Goal: Transaction & Acquisition: Purchase product/service

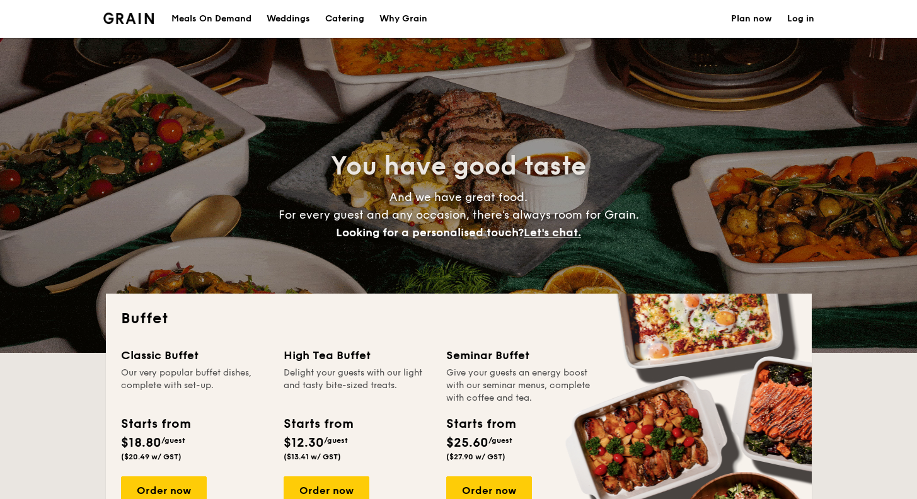
select select
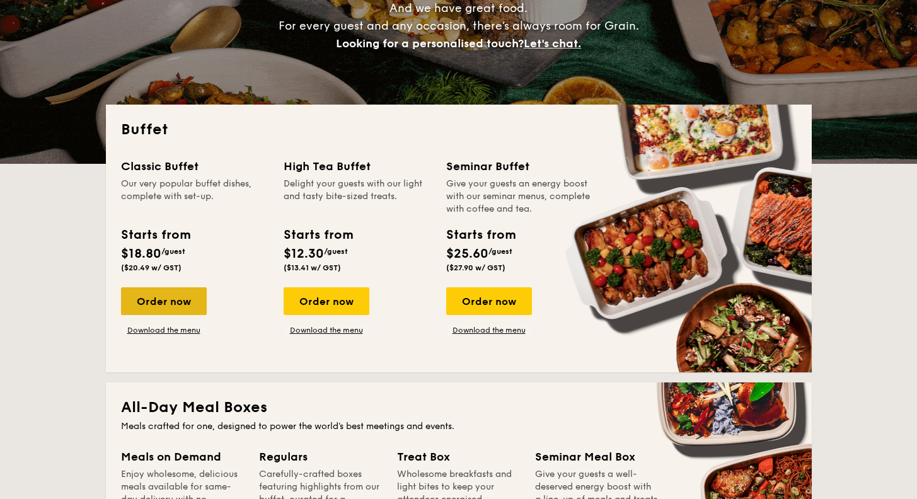
click at [170, 295] on div "Order now" at bounding box center [164, 301] width 86 height 28
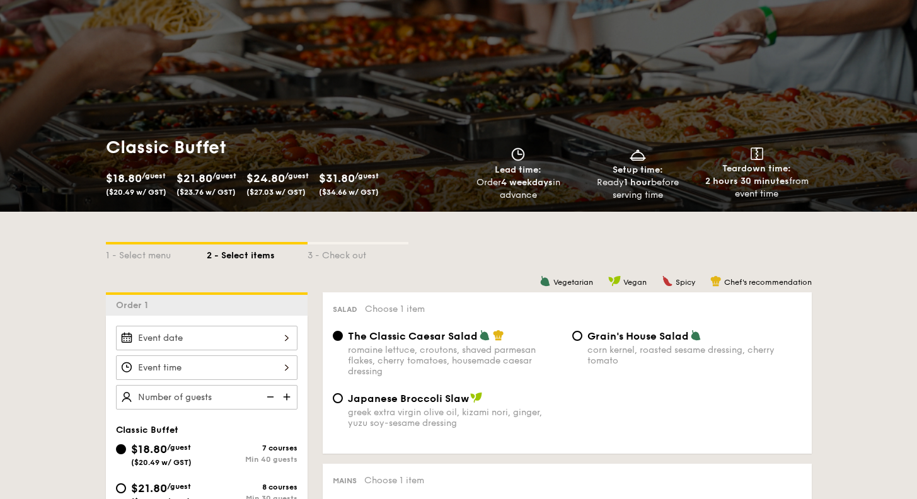
scroll to position [126, 0]
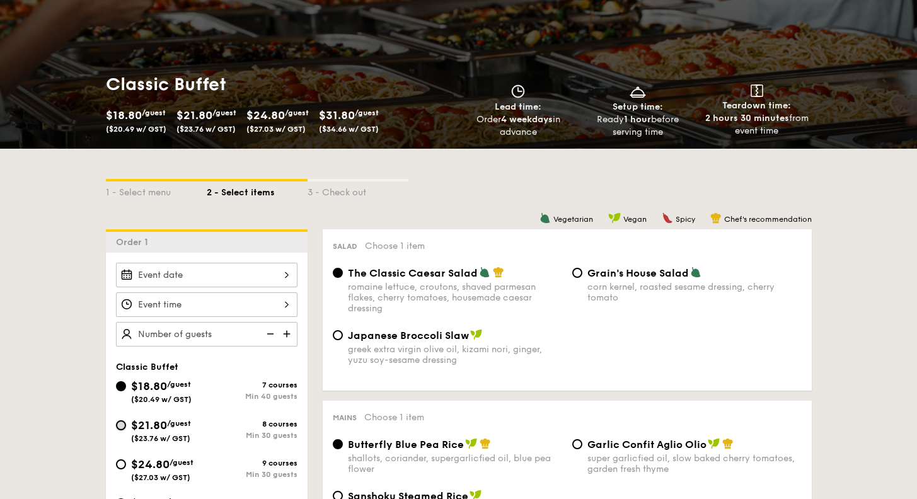
click at [120, 424] on input "$21.80 /guest ($23.76 w/ GST) 8 courses Min 30 guests" at bounding box center [121, 425] width 10 height 10
radio input "true"
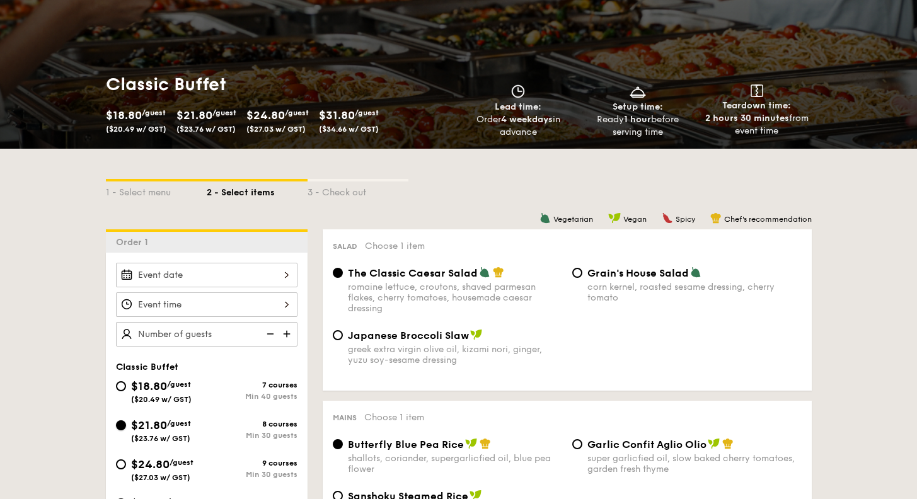
radio input "true"
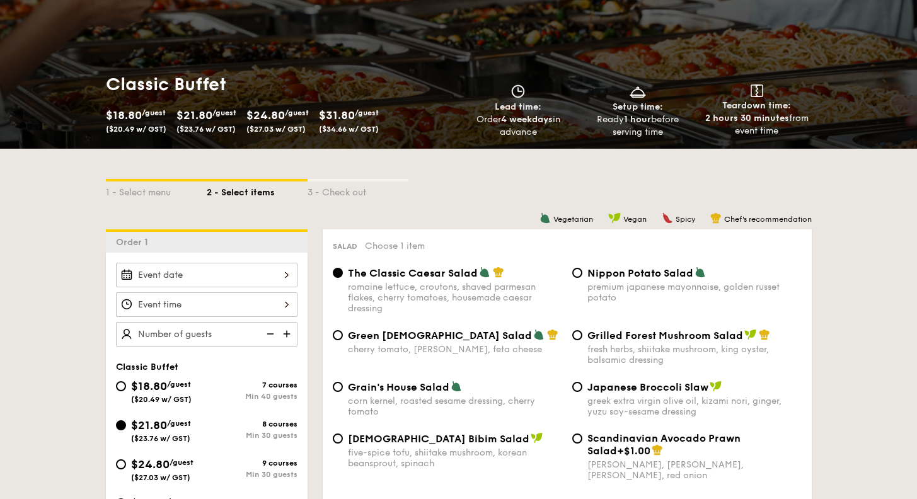
click at [284, 273] on div "2025 Sep [DATE] Tue Wed Thu Fri Sat Sun 1 2 3 4 5 6 7 8 9 10 11 12 13 14 15 16 …" at bounding box center [207, 275] width 182 height 25
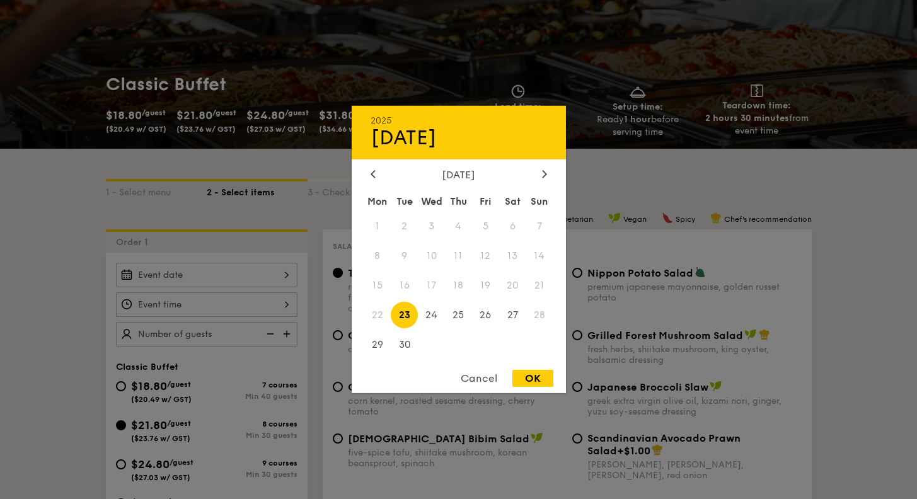
click at [534, 180] on div "[DATE] Mon Tue Wed Thu Fri Sat Sun 1 2 3 4 5 6 7 8 9 10 11 12 13 14 15 16 17 18…" at bounding box center [459, 265] width 214 height 192
click at [553, 174] on div "[DATE]" at bounding box center [459, 175] width 214 height 12
click at [548, 177] on div at bounding box center [544, 175] width 11 height 12
click at [487, 229] on span "3" at bounding box center [485, 226] width 27 height 27
click at [533, 378] on div "OK" at bounding box center [533, 378] width 41 height 17
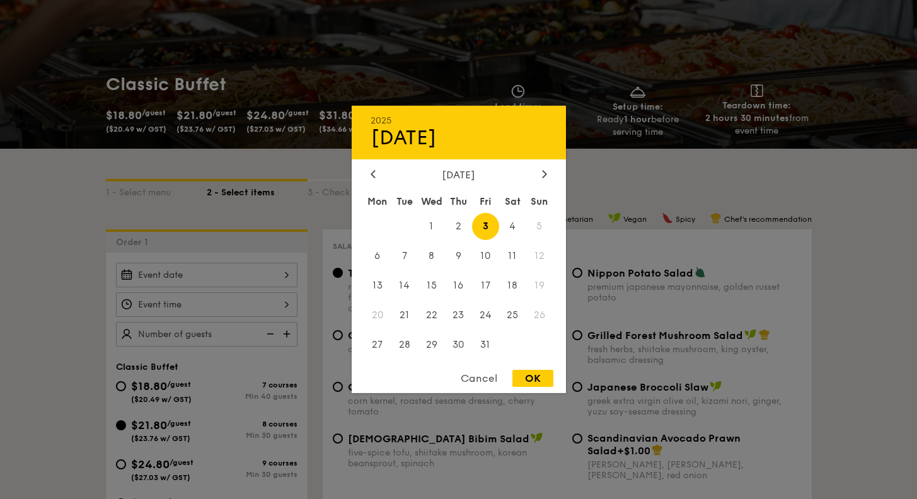
type input "[DATE]"
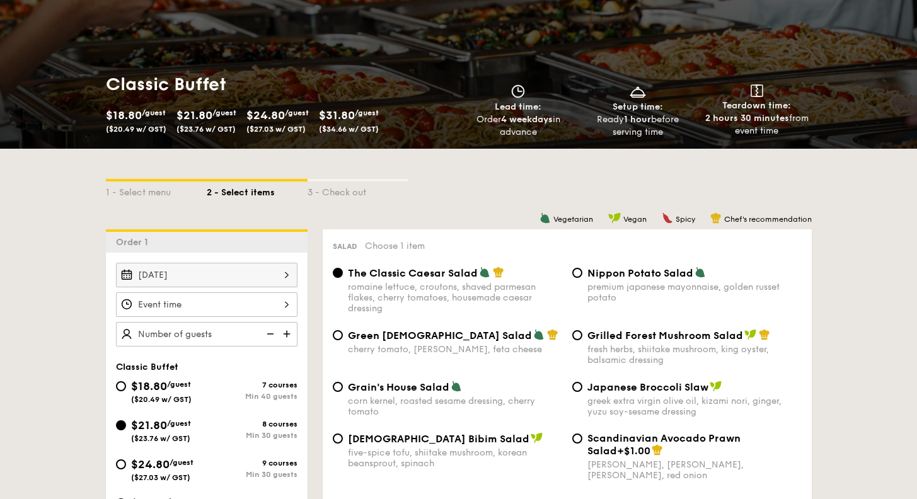
click at [206, 311] on div at bounding box center [207, 305] width 182 height 25
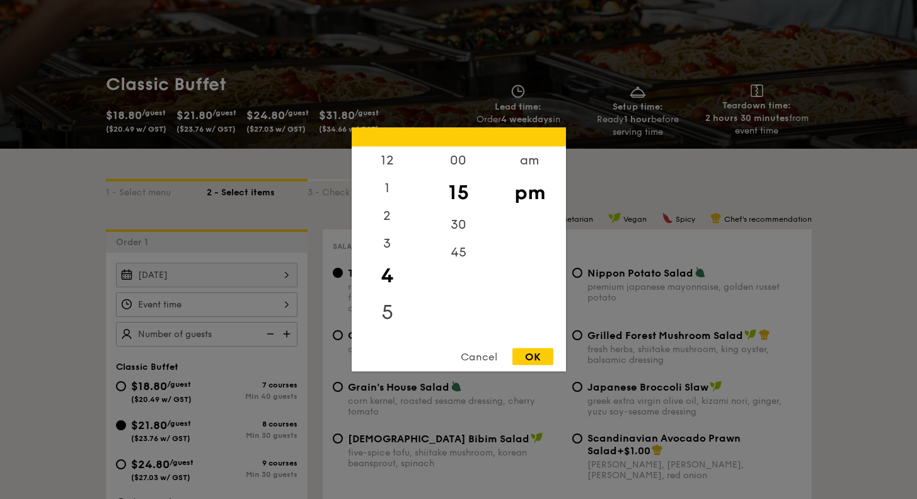
click at [398, 310] on div "5" at bounding box center [387, 312] width 71 height 37
click at [463, 245] on div "45" at bounding box center [458, 257] width 71 height 37
click at [526, 353] on div "OK" at bounding box center [533, 357] width 41 height 17
type input "5:45PM"
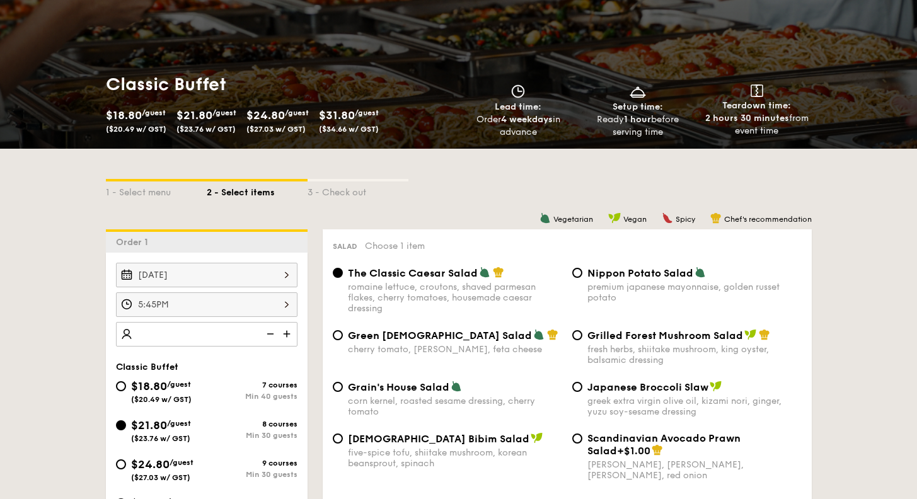
click at [291, 333] on img at bounding box center [288, 334] width 19 height 24
click at [290, 333] on img at bounding box center [288, 334] width 19 height 24
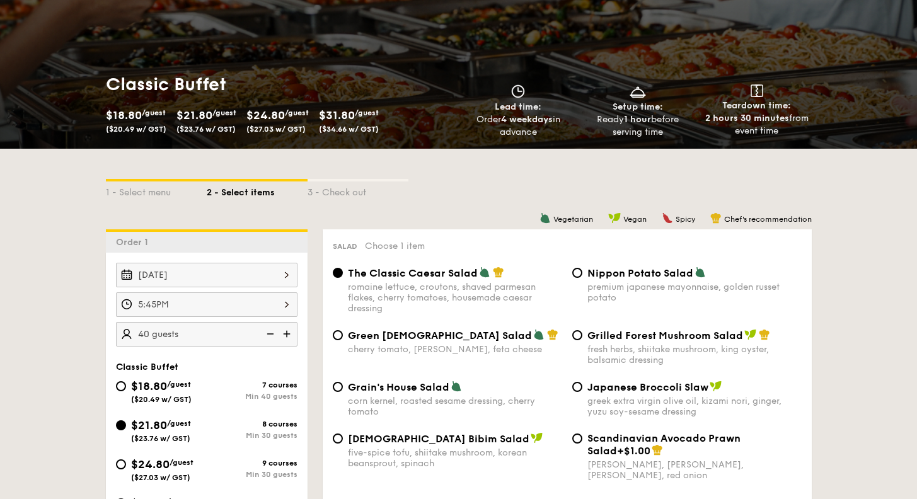
click at [290, 333] on img at bounding box center [288, 334] width 19 height 24
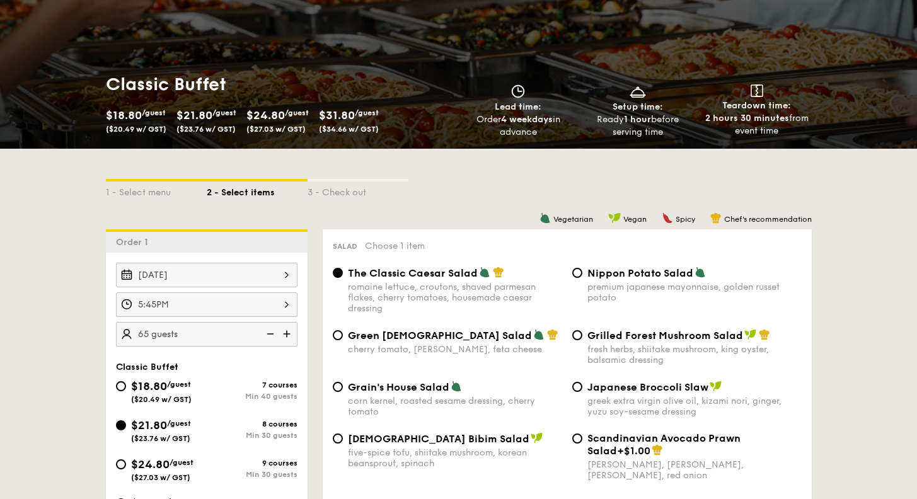
click at [290, 333] on img at bounding box center [288, 334] width 19 height 24
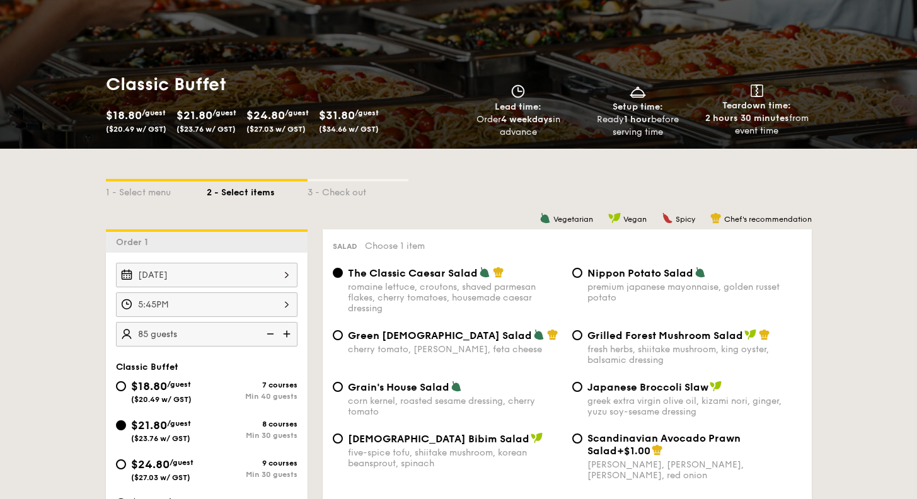
type input "90 guests"
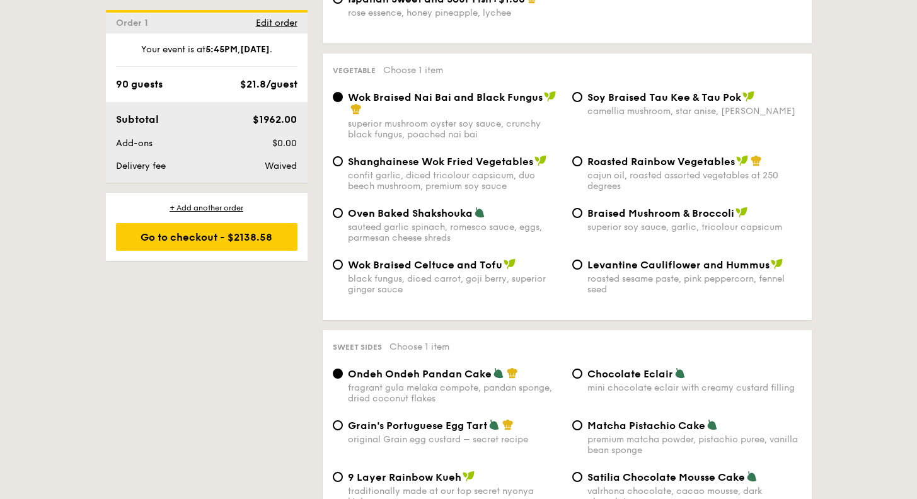
scroll to position [1702, 0]
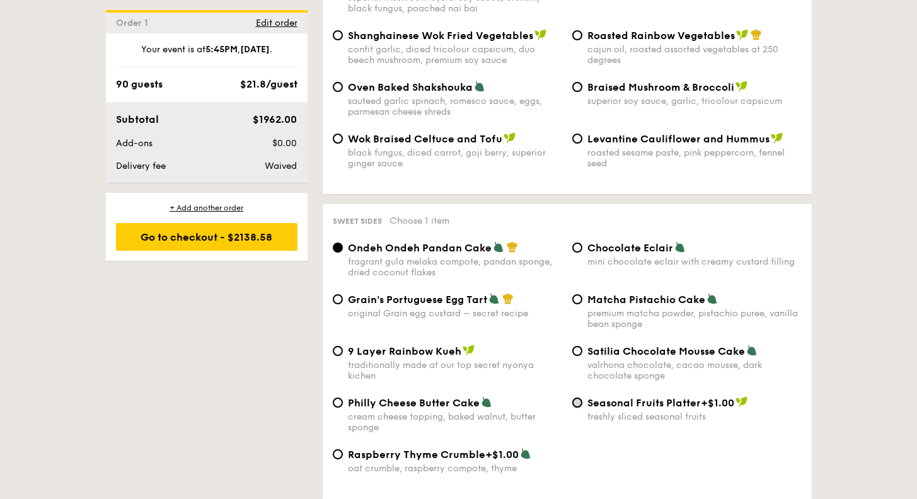
click at [581, 398] on input "Seasonal Fruits Platter +$1.00 freshly sliced seasonal fruits" at bounding box center [577, 403] width 10 height 10
radio input "true"
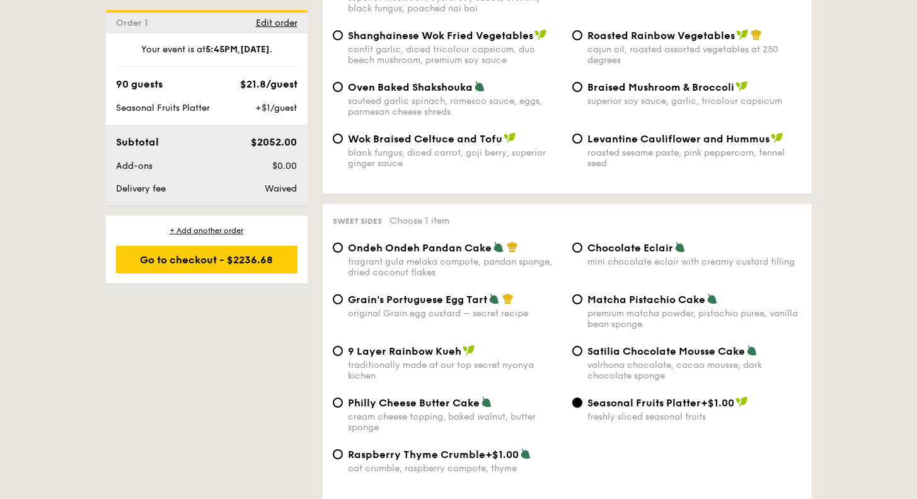
scroll to position [1576, 0]
